Goal: Task Accomplishment & Management: Complete application form

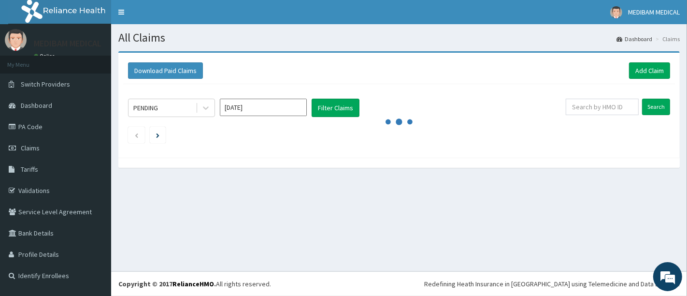
click at [645, 67] on link "Add Claim" at bounding box center [649, 70] width 41 height 16
drag, startPoint x: 0, startPoint y: 0, endPoint x: 645, endPoint y: 67, distance: 648.9
click at [645, 67] on link "Add Claim" at bounding box center [649, 70] width 41 height 16
click at [642, 70] on link "Add Claim" at bounding box center [649, 70] width 41 height 16
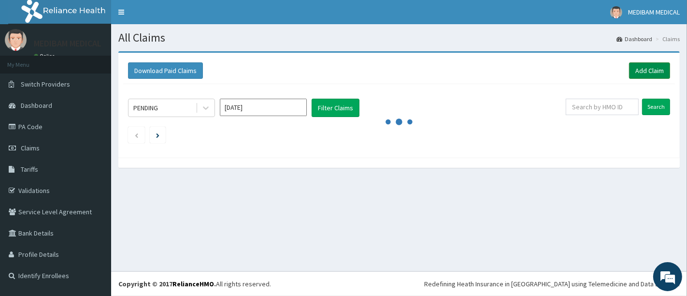
click at [654, 70] on link "Add Claim" at bounding box center [649, 70] width 41 height 16
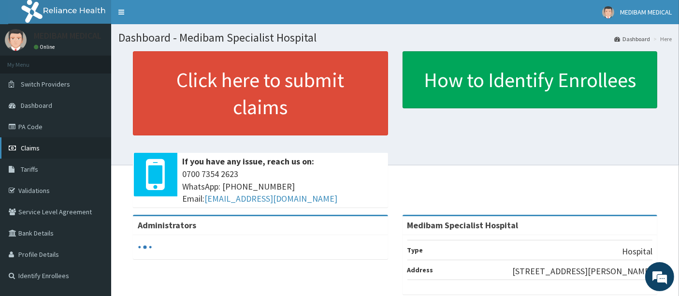
click at [36, 147] on span "Claims" at bounding box center [30, 148] width 19 height 9
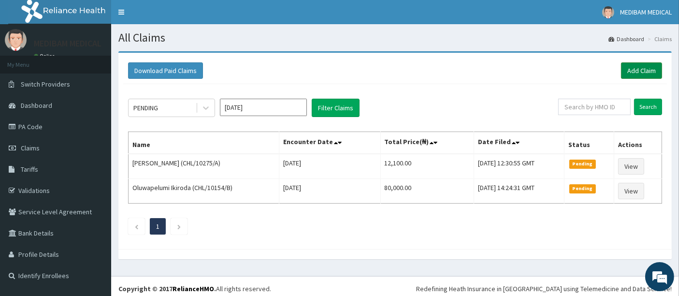
click at [634, 67] on link "Add Claim" at bounding box center [641, 70] width 41 height 16
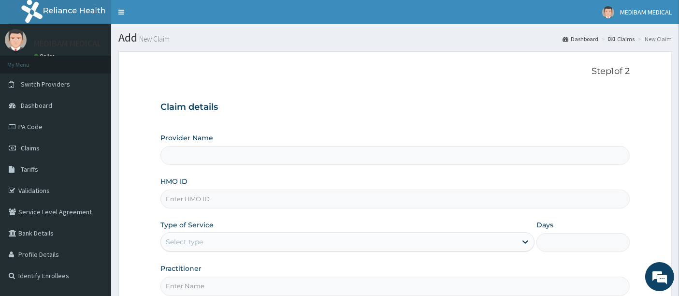
type input "Medibam Specialist Hospital"
click at [221, 204] on input "HMO ID" at bounding box center [395, 199] width 470 height 19
type input "CRH/10103/B"
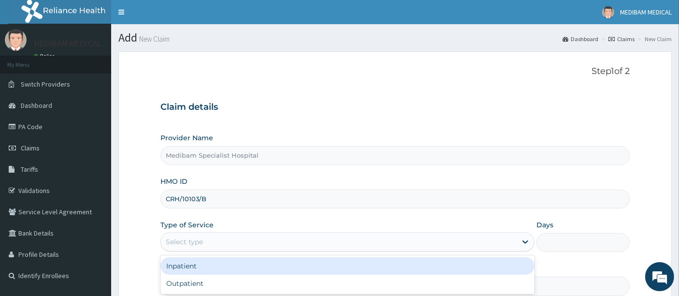
click at [232, 244] on div "Select type" at bounding box center [339, 241] width 356 height 15
click at [194, 268] on div "Inpatient" at bounding box center [347, 265] width 374 height 17
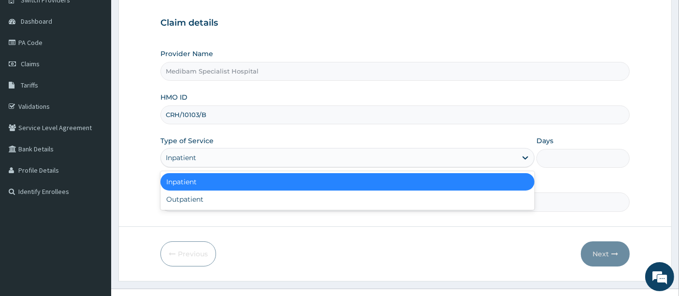
scroll to position [99, 0]
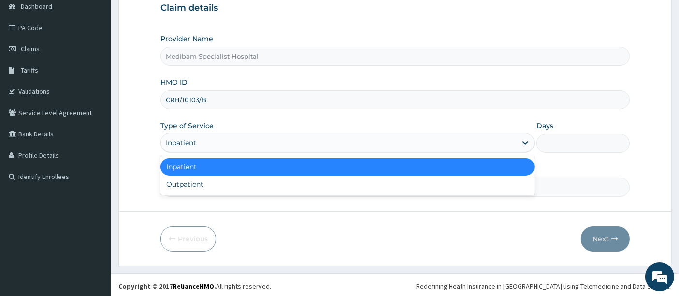
click at [222, 162] on div "Inpatient" at bounding box center [347, 166] width 374 height 17
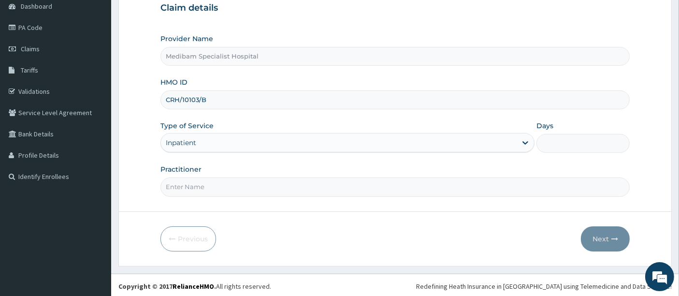
click at [216, 181] on input "Practitioner" at bounding box center [395, 186] width 470 height 19
type input "DR GLORY"
click at [605, 141] on input "Days" at bounding box center [584, 143] width 94 height 19
type input "3"
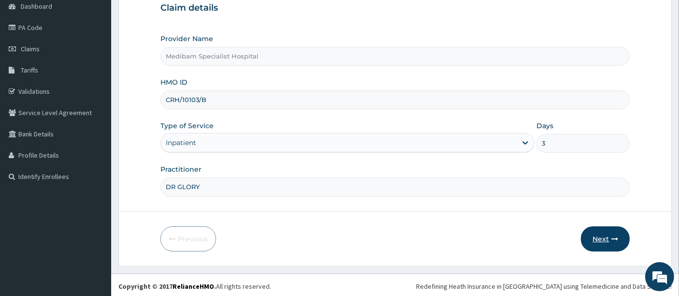
click at [599, 231] on button "Next" at bounding box center [605, 238] width 49 height 25
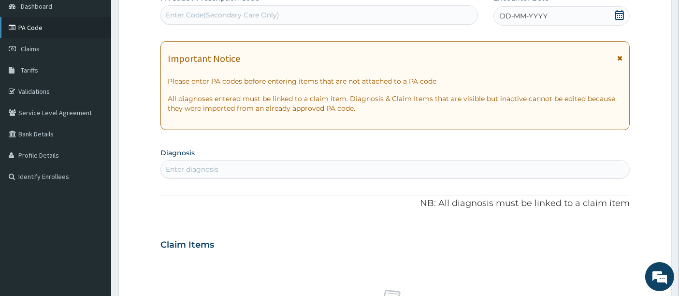
click at [40, 32] on link "PA Code" at bounding box center [55, 27] width 111 height 21
